Goal: Navigation & Orientation: Find specific page/section

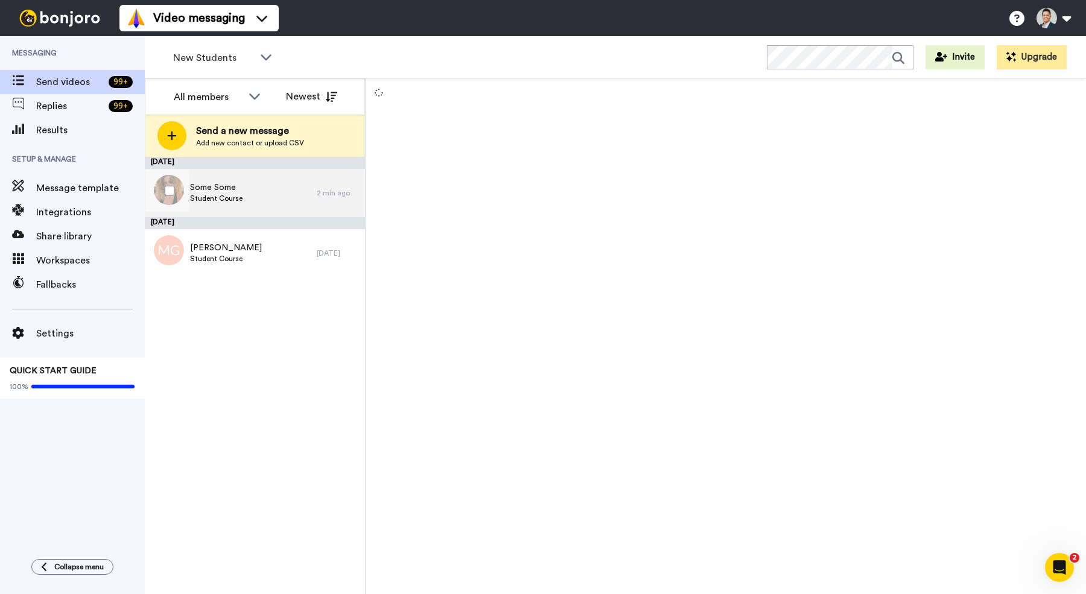
click at [258, 183] on div "Some Some Student Course" at bounding box center [231, 193] width 172 height 48
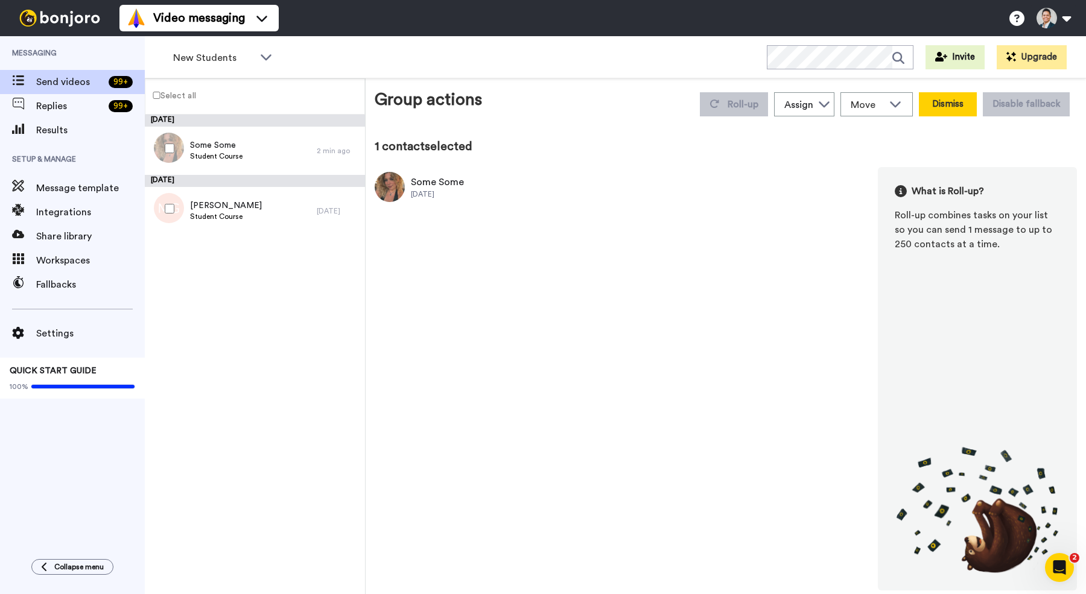
click at [953, 101] on button "Dismiss" at bounding box center [947, 104] width 58 height 24
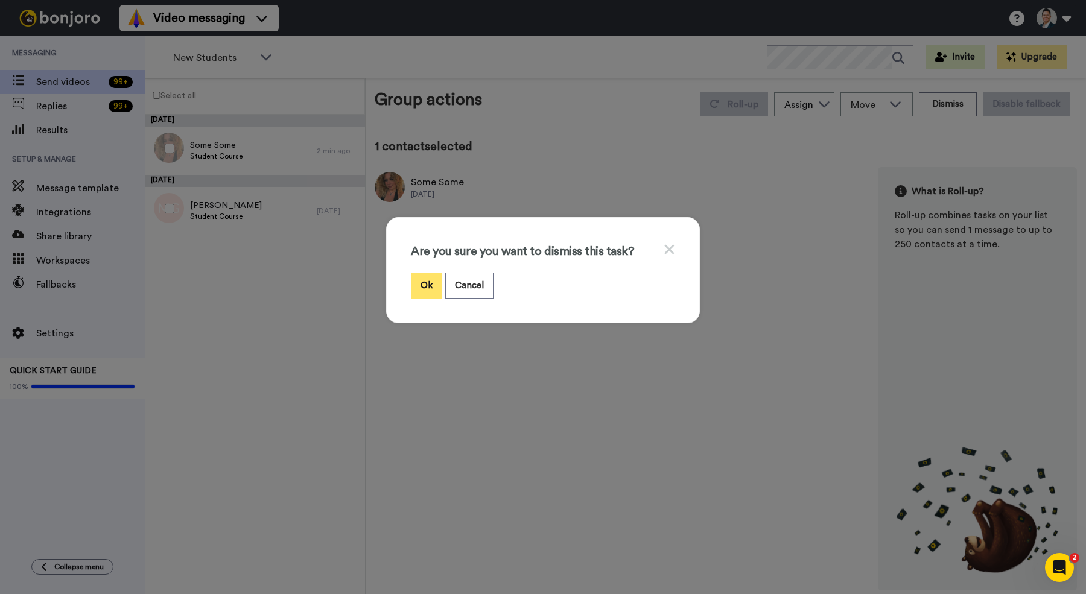
click at [427, 287] on button "Ok" at bounding box center [426, 286] width 31 height 26
